Goal: Information Seeking & Learning: Find specific fact

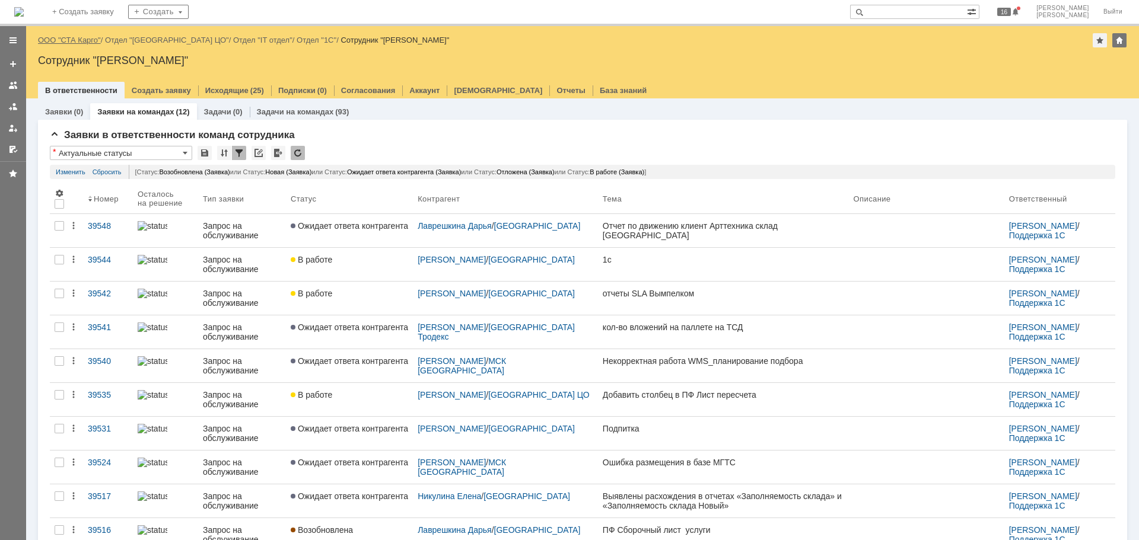
click at [70, 37] on link "ООО "СТА Карго"" at bounding box center [69, 40] width 63 height 9
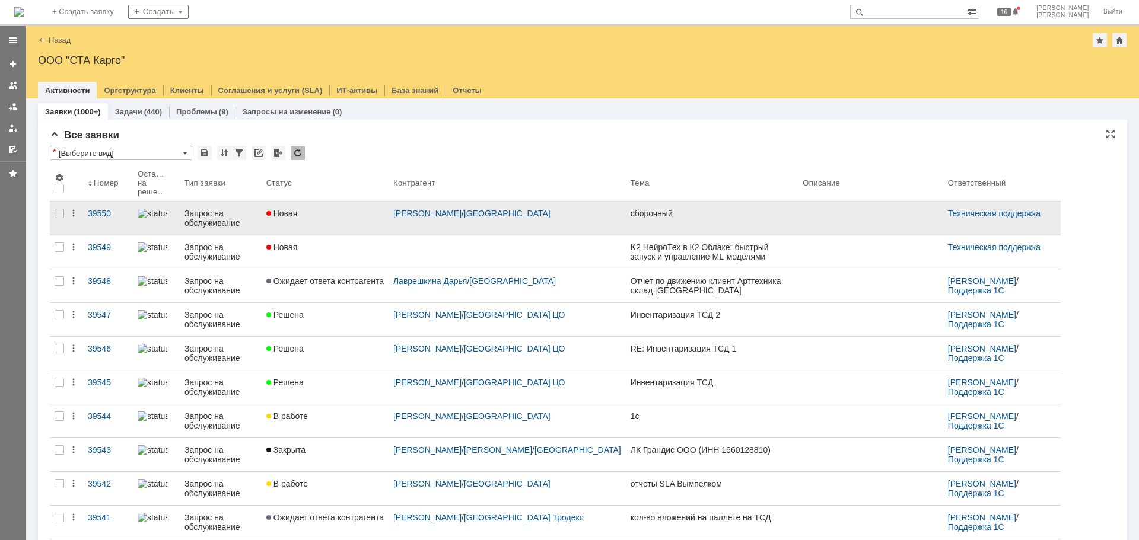
click at [351, 219] on link "Новая" at bounding box center [325, 218] width 127 height 33
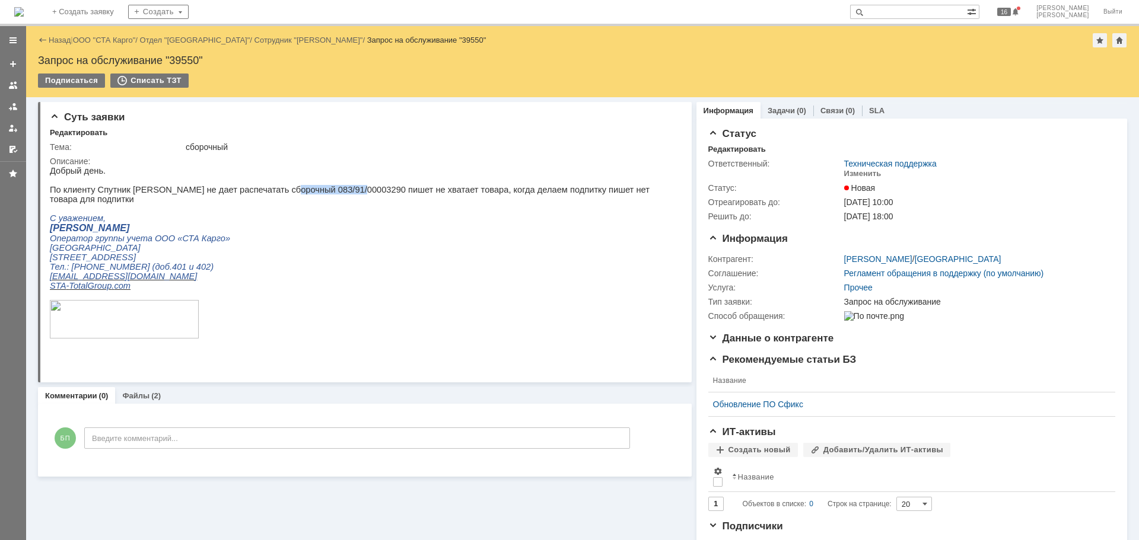
drag, startPoint x: 333, startPoint y: 191, endPoint x: 269, endPoint y: 193, distance: 63.5
click at [269, 193] on p "По клиенту Спутник [PERSON_NAME] не дает распечатать сборочный 083/91/00003290 …" at bounding box center [360, 194] width 620 height 19
copy p "083/91/00003290"
click at [368, 214] on p "С уважением," at bounding box center [360, 218] width 620 height 9
drag, startPoint x: 331, startPoint y: 192, endPoint x: 269, endPoint y: 196, distance: 62.4
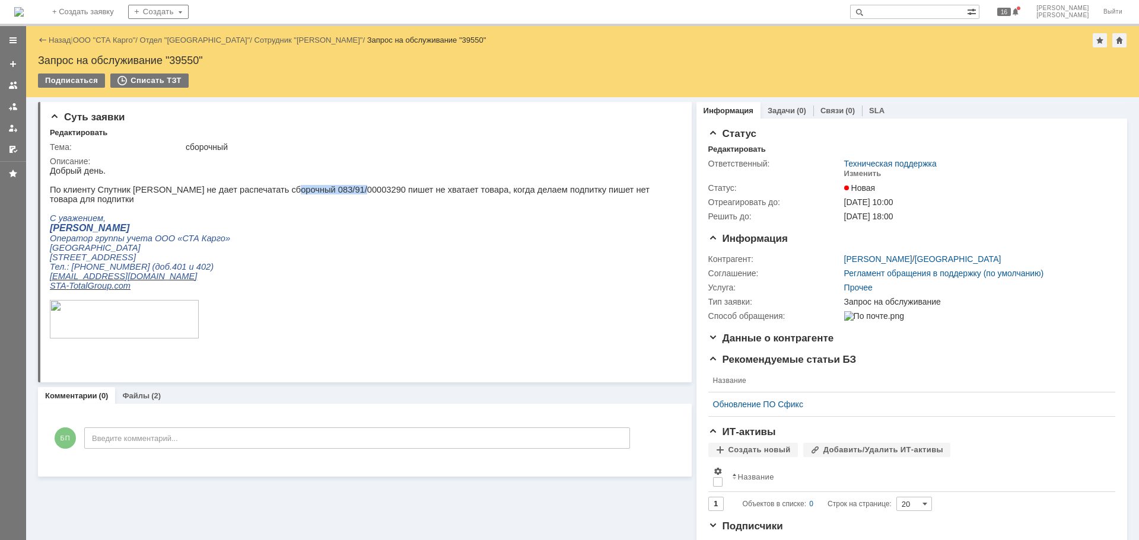
click at [269, 196] on p "По клиенту Спутник [PERSON_NAME] не дает распечатать сборочный 083/91/00003290 …" at bounding box center [360, 194] width 620 height 19
copy p "083/91/00003290"
